Goal: Information Seeking & Learning: Learn about a topic

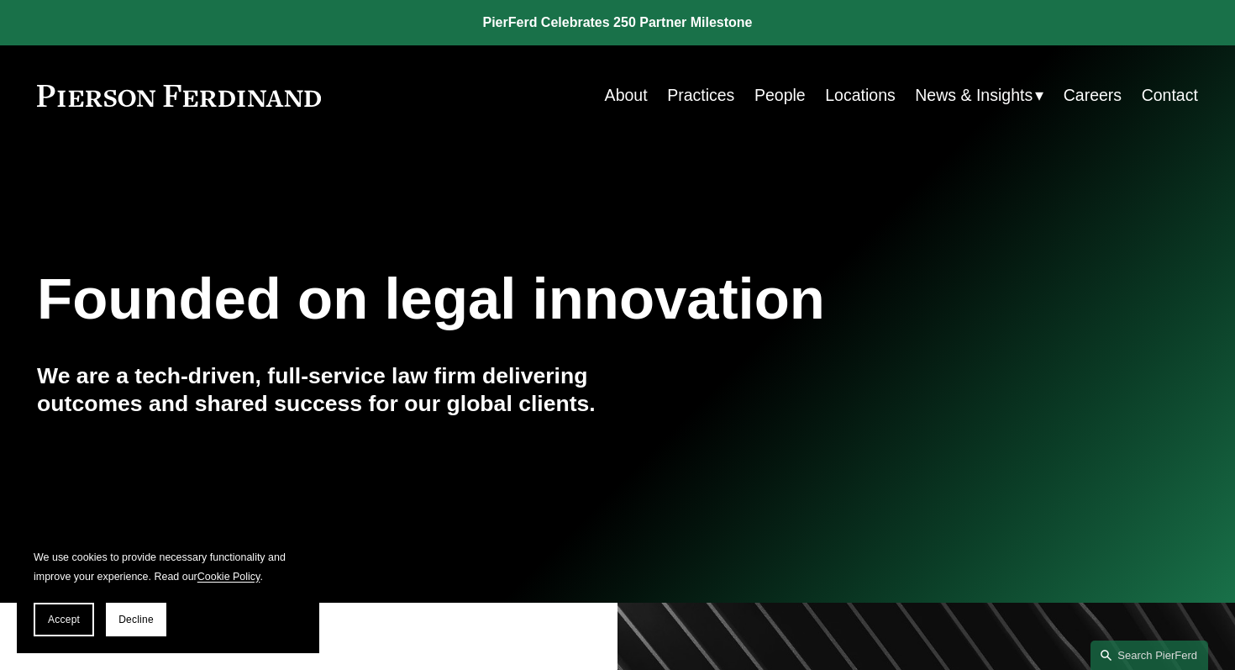
click at [705, 91] on link "Practices" at bounding box center [700, 95] width 67 height 33
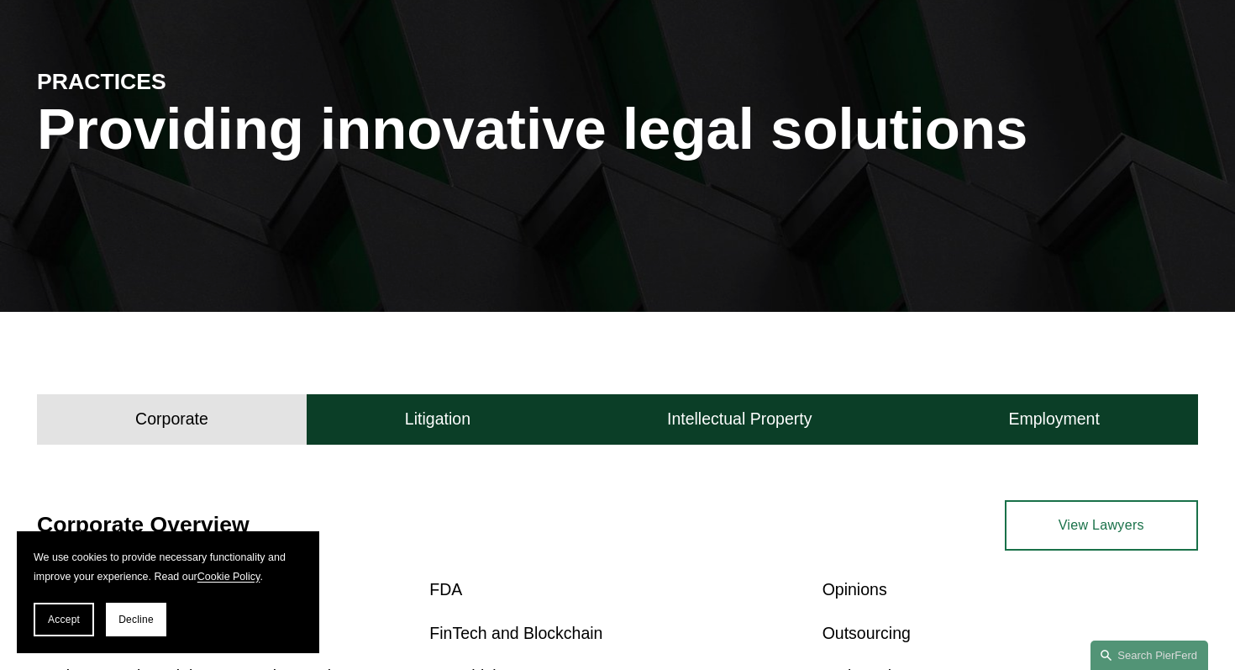
scroll to position [177, 0]
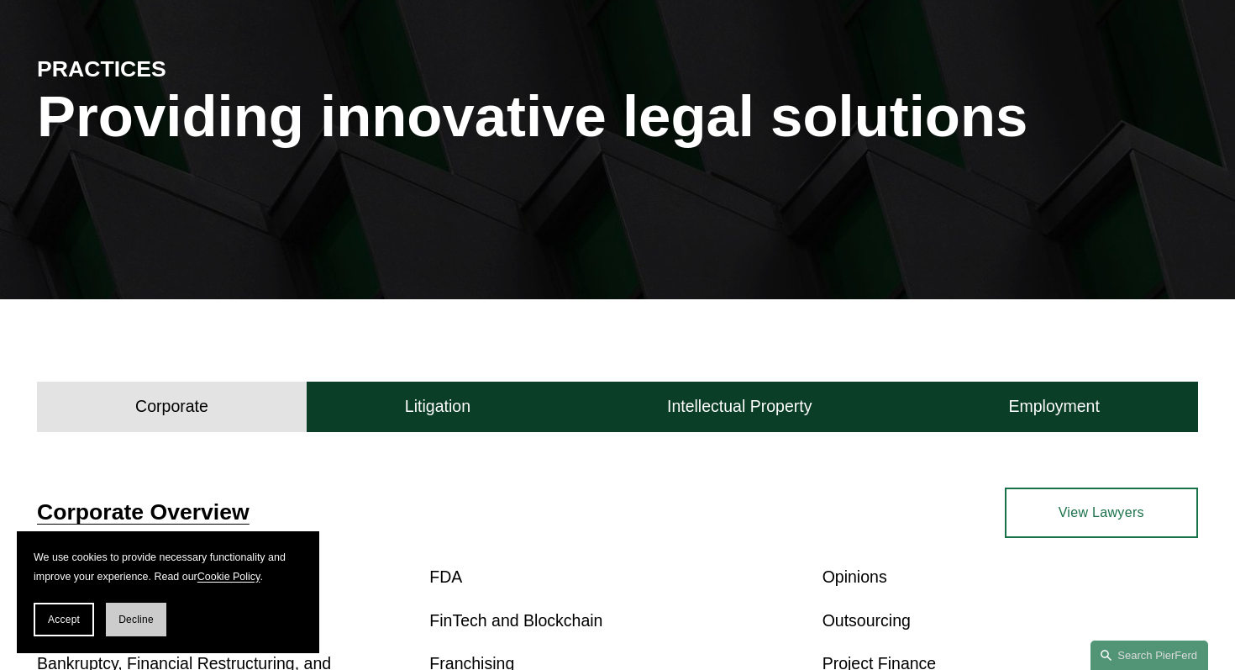
click at [122, 627] on button "Decline" at bounding box center [136, 619] width 60 height 34
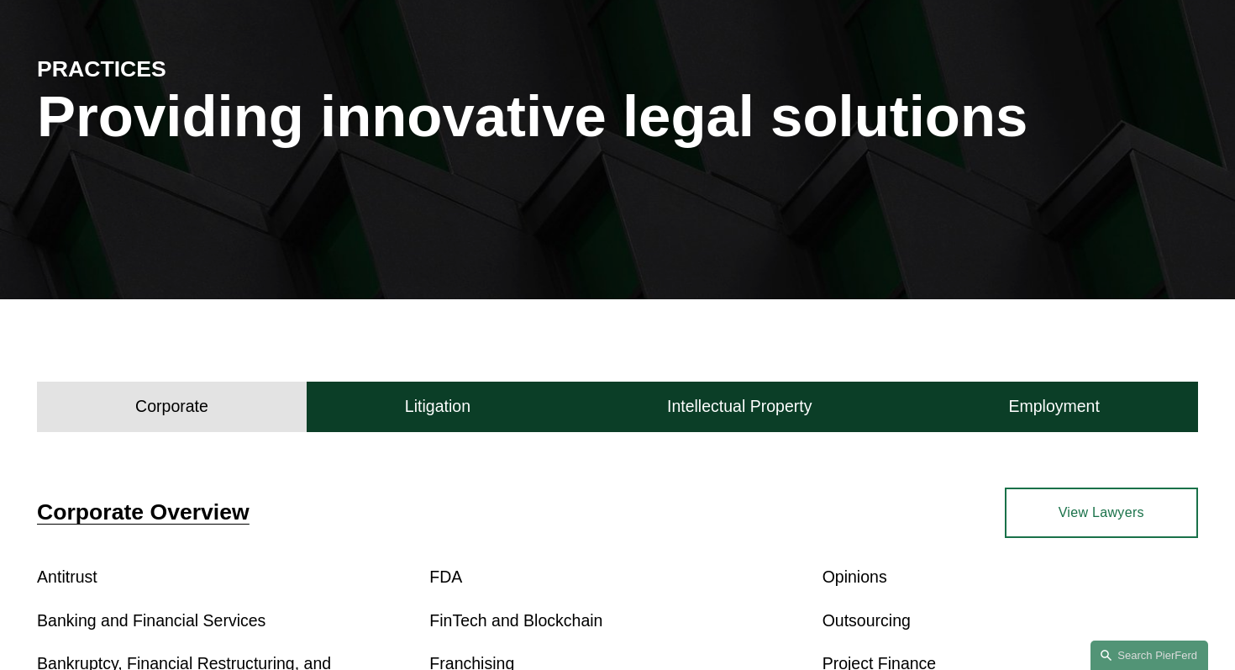
scroll to position [0, 0]
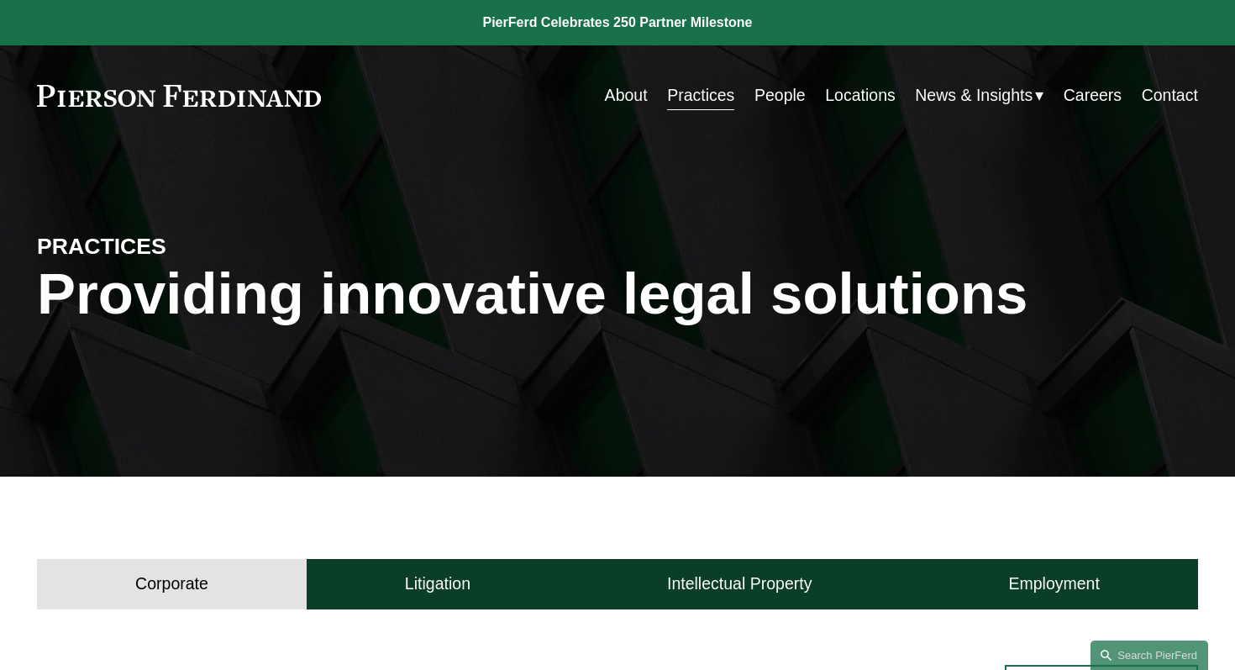
click at [1055, 98] on nav "About Practices People Locations News & Insights News Insights Blogs Careers Co…" at bounding box center [901, 95] width 593 height 33
click at [1086, 98] on link "Careers" at bounding box center [1093, 95] width 58 height 33
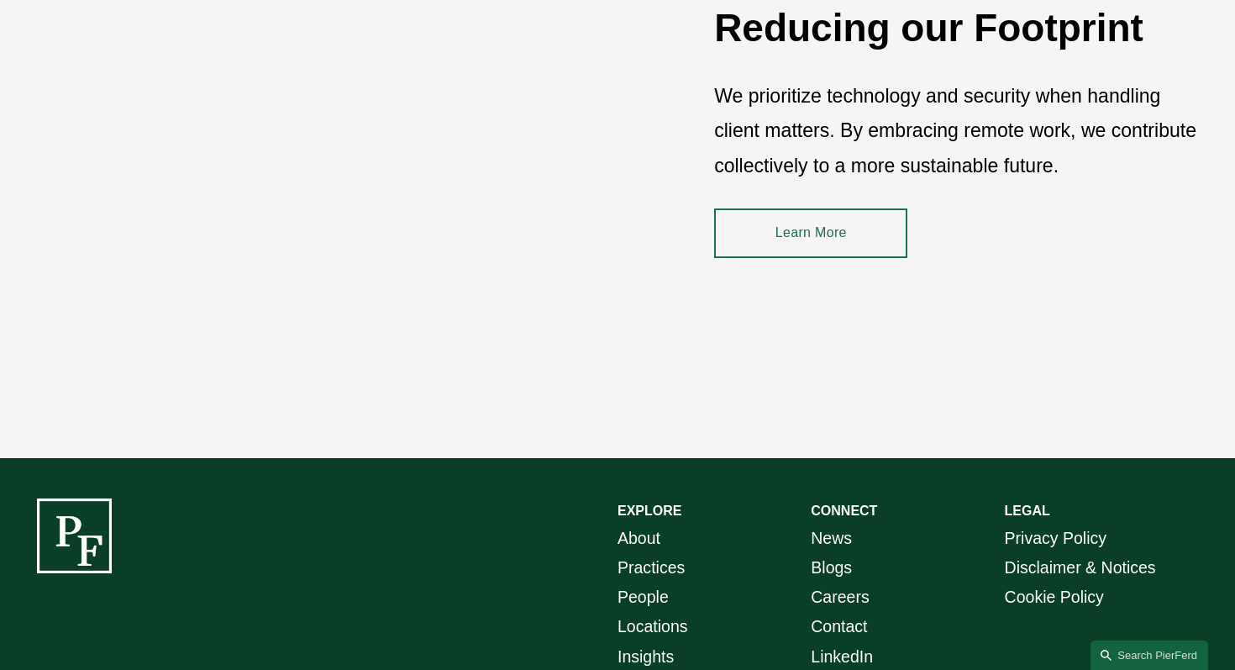
scroll to position [2478, 0]
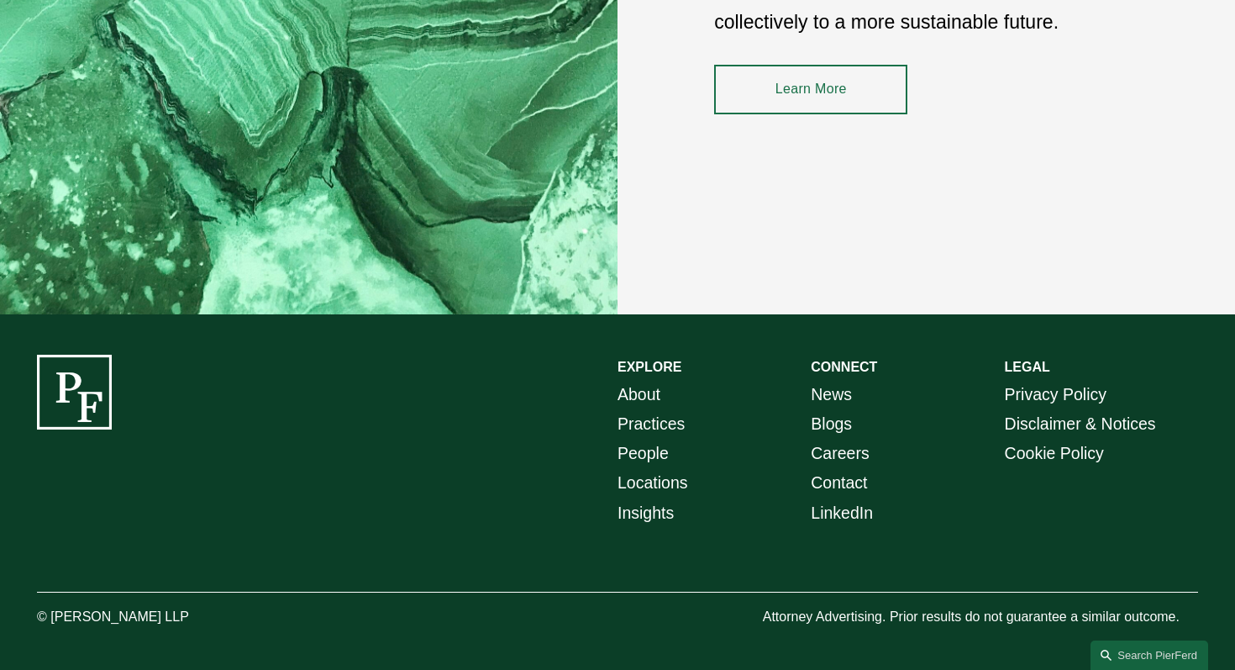
click at [839, 450] on link "Careers" at bounding box center [840, 453] width 58 height 29
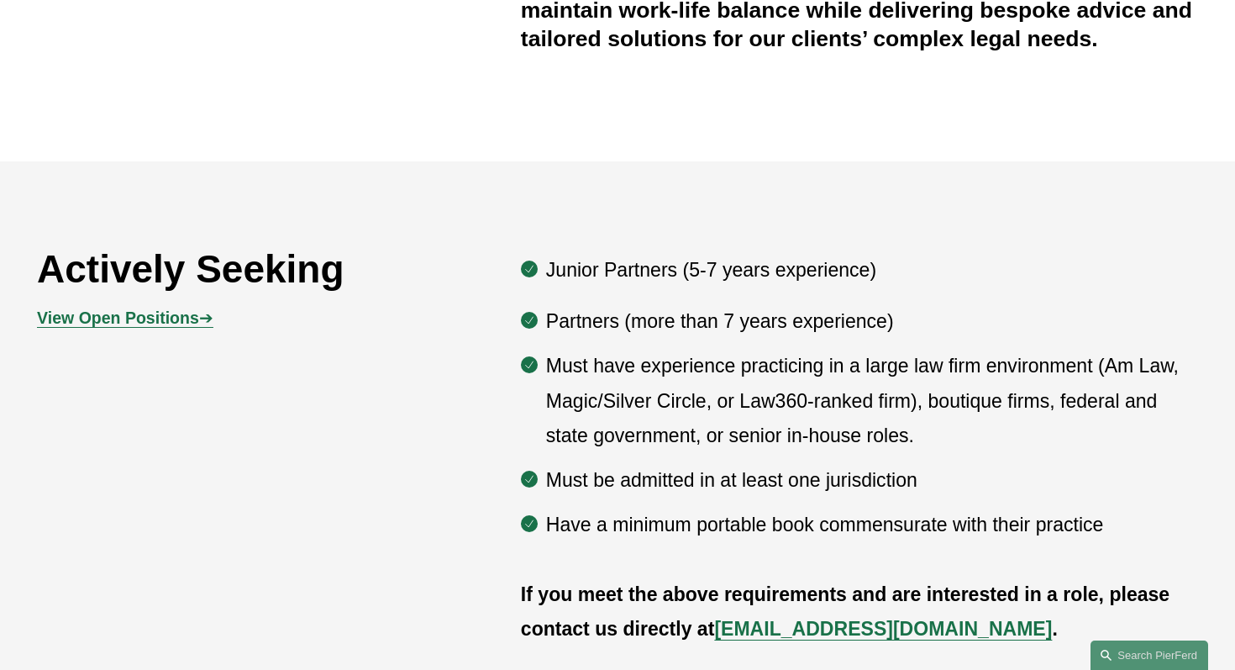
scroll to position [772, 0]
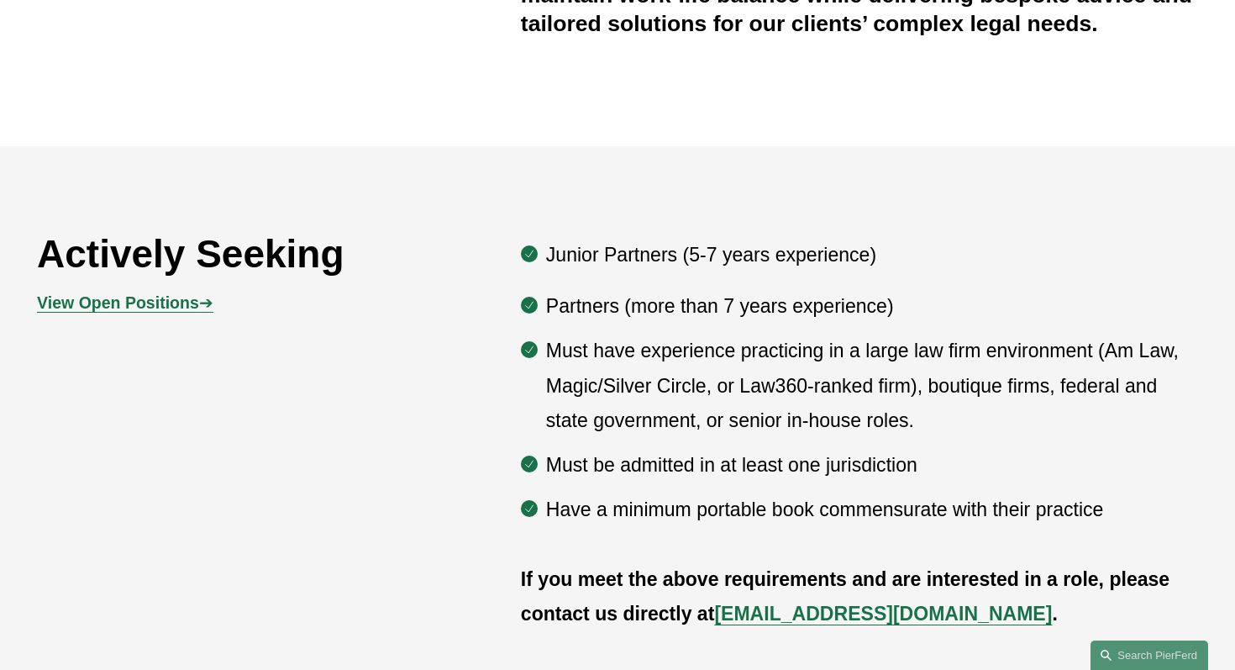
click at [137, 312] on strong "View Open Positions" at bounding box center [118, 302] width 162 height 18
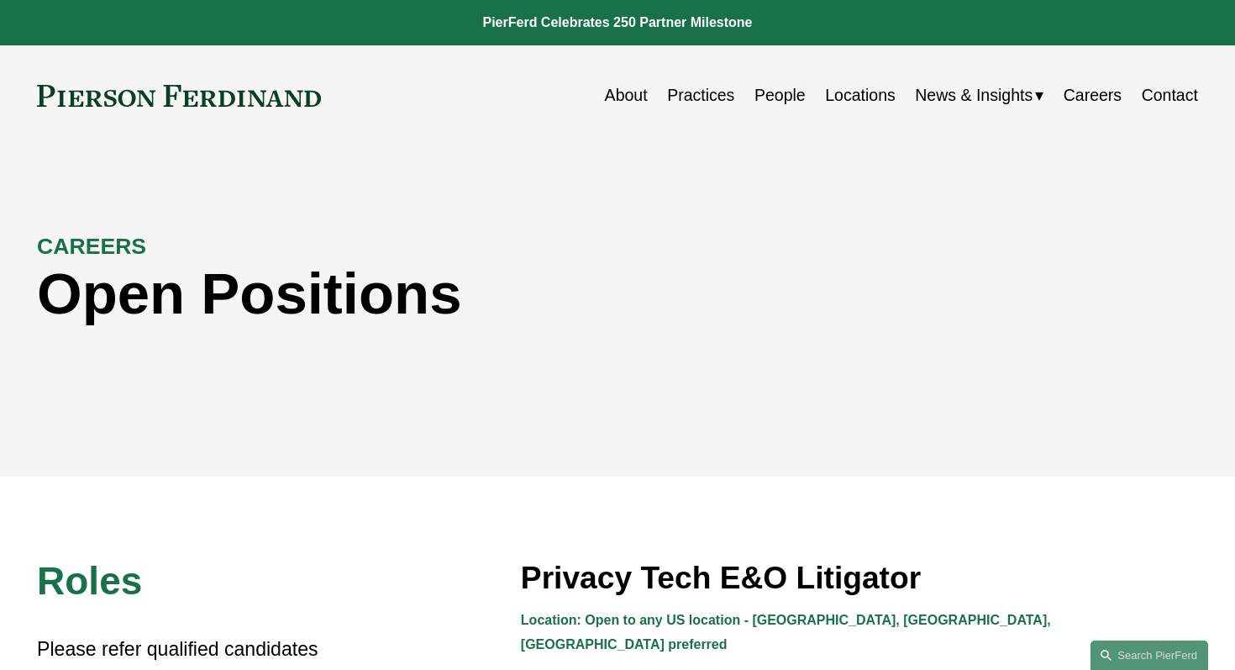
click at [852, 89] on link "Locations" at bounding box center [860, 95] width 71 height 33
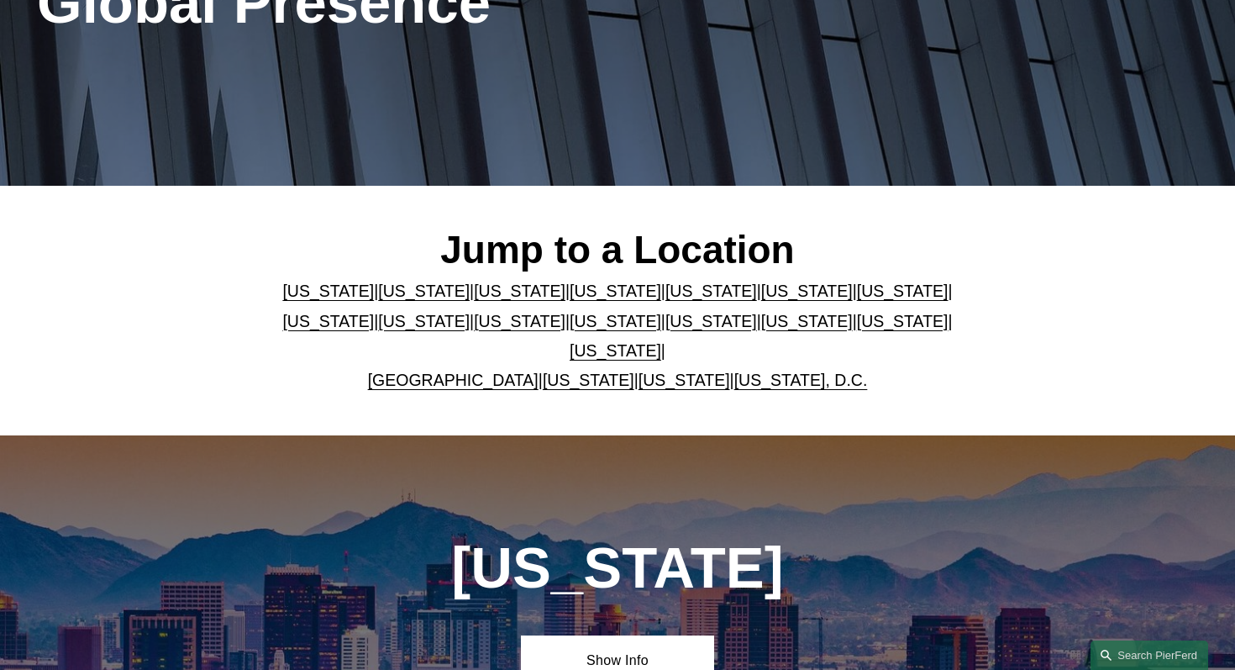
scroll to position [292, 0]
